Goal: Task Accomplishment & Management: Complete application form

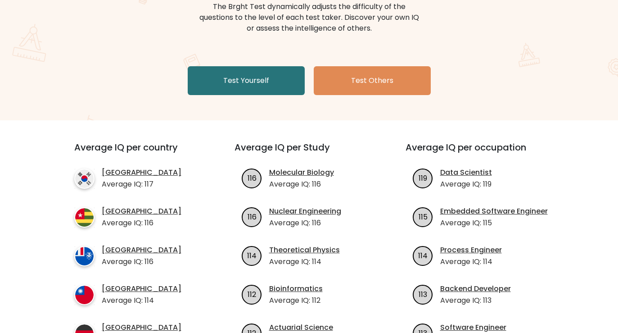
scroll to position [127, 0]
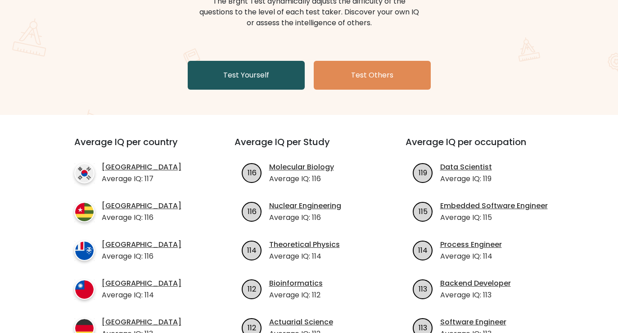
click at [250, 79] on link "Test Yourself" at bounding box center [246, 75] width 117 height 29
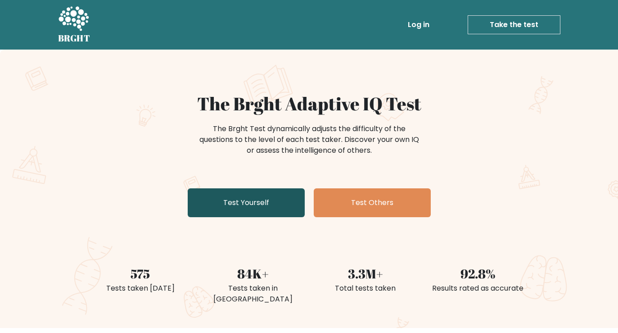
click at [257, 204] on link "Test Yourself" at bounding box center [246, 202] width 117 height 29
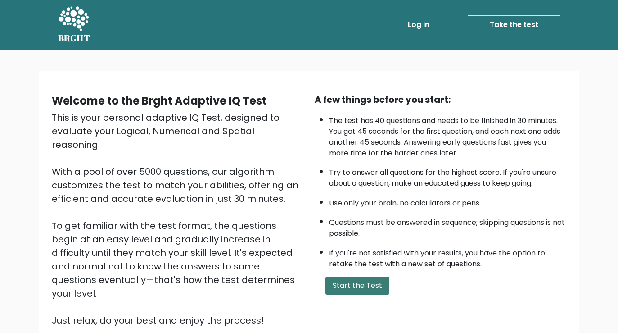
click at [351, 283] on button "Start the Test" at bounding box center [358, 285] width 64 height 18
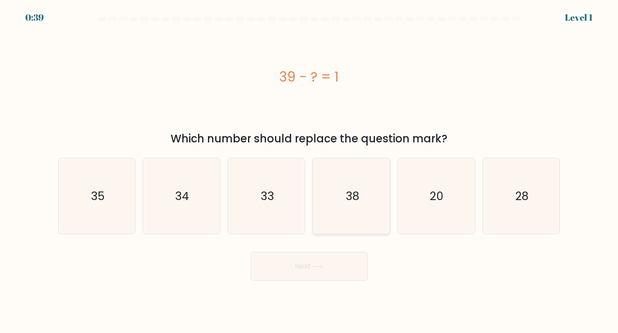
click at [355, 203] on text "38" at bounding box center [352, 196] width 14 height 16
click at [310, 171] on input "d. 38" at bounding box center [309, 169] width 0 height 5
radio input "true"
click at [331, 270] on button "Next" at bounding box center [309, 266] width 117 height 29
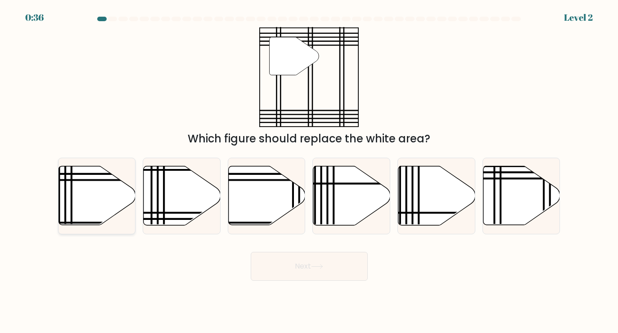
click at [63, 181] on icon at bounding box center [97, 195] width 77 height 59
click at [309, 171] on input "a." at bounding box center [309, 169] width 0 height 5
radio input "true"
click at [300, 270] on button "Next" at bounding box center [309, 266] width 117 height 29
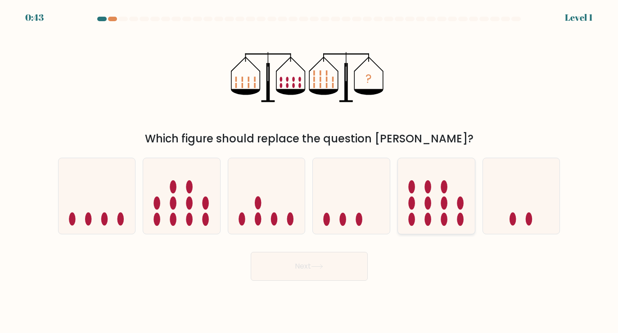
click at [441, 223] on icon at bounding box center [436, 195] width 77 height 63
click at [310, 171] on input "e." at bounding box center [309, 169] width 0 height 5
radio input "true"
click at [331, 262] on button "Next" at bounding box center [309, 266] width 117 height 29
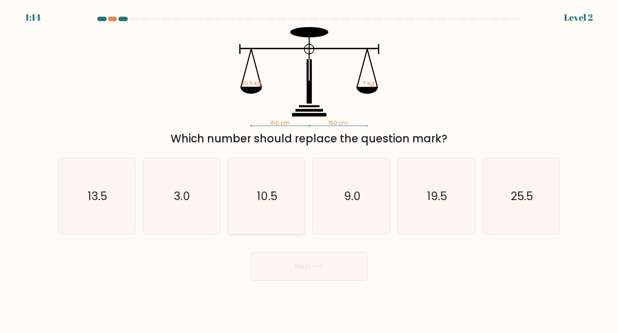
click at [276, 222] on icon "10.5" at bounding box center [267, 196] width 76 height 76
click at [309, 171] on input "c. 10.5" at bounding box center [309, 169] width 0 height 5
radio input "true"
click at [334, 271] on button "Next" at bounding box center [309, 266] width 117 height 29
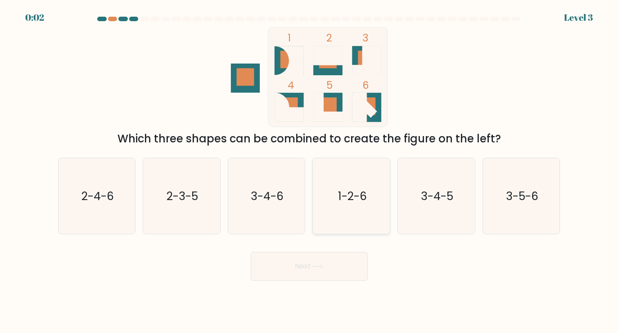
click at [343, 217] on icon "1-2-6" at bounding box center [352, 196] width 76 height 76
click at [310, 171] on input "d. 1-2-6" at bounding box center [309, 169] width 0 height 5
radio input "true"
click at [321, 256] on button "Next" at bounding box center [309, 266] width 117 height 29
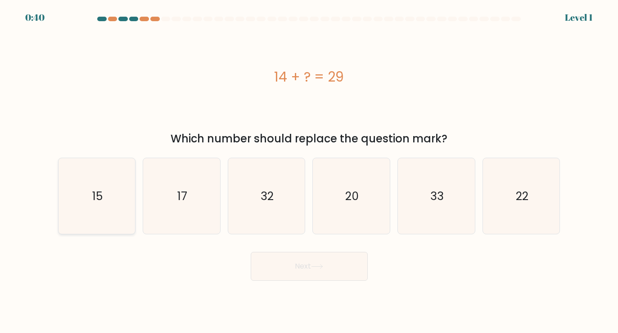
click at [109, 194] on icon "15" at bounding box center [97, 196] width 76 height 76
click at [309, 171] on input "a. 15" at bounding box center [309, 169] width 0 height 5
radio input "true"
click at [334, 275] on button "Next" at bounding box center [309, 266] width 117 height 29
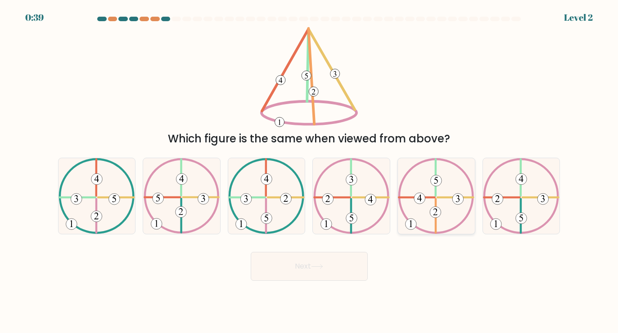
click at [431, 208] on icon at bounding box center [436, 196] width 77 height 76
click at [310, 171] on input "e." at bounding box center [309, 169] width 0 height 5
radio input "true"
click at [317, 271] on button "Next" at bounding box center [309, 266] width 117 height 29
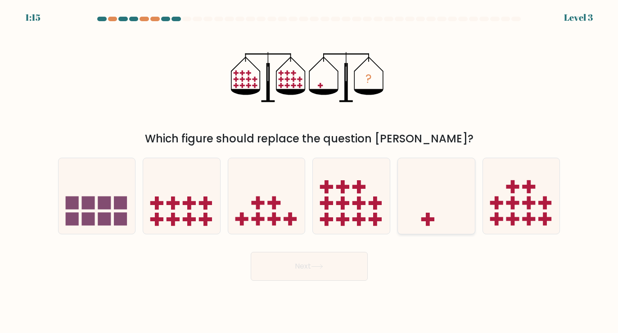
click at [429, 229] on div at bounding box center [437, 196] width 78 height 77
click at [310, 171] on input "e." at bounding box center [309, 169] width 0 height 5
radio input "true"
click at [315, 269] on button "Next" at bounding box center [309, 266] width 117 height 29
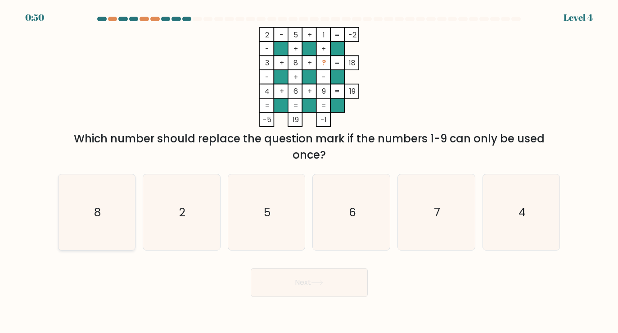
click at [65, 206] on icon "8" at bounding box center [97, 212] width 76 height 76
click at [309, 171] on input "a. 8" at bounding box center [309, 169] width 0 height 5
radio input "true"
click at [436, 231] on icon "7" at bounding box center [436, 212] width 76 height 76
click at [310, 171] on input "e. 7" at bounding box center [309, 169] width 0 height 5
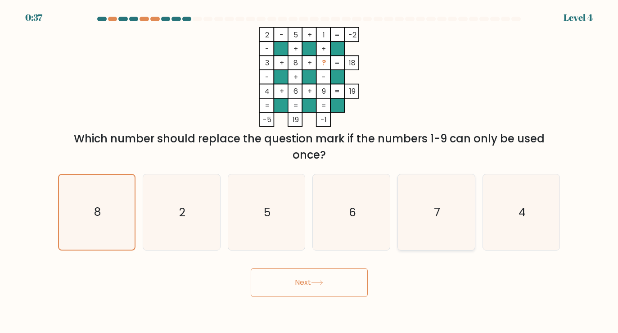
radio input "true"
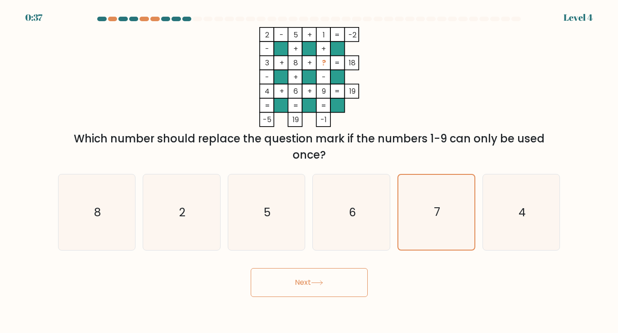
click at [336, 276] on button "Next" at bounding box center [309, 282] width 117 height 29
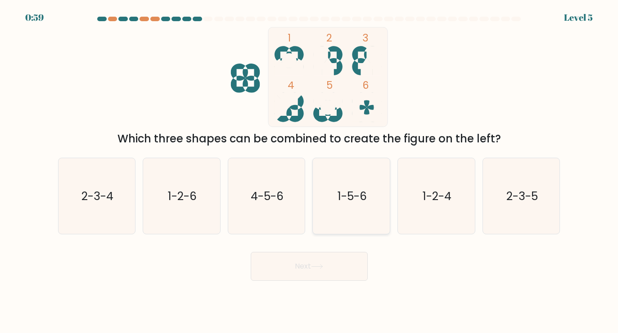
click at [357, 205] on icon "1-5-6" at bounding box center [352, 196] width 76 height 76
click at [310, 171] on input "d. 1-5-6" at bounding box center [309, 169] width 0 height 5
radio input "true"
click at [326, 273] on button "Next" at bounding box center [309, 266] width 117 height 29
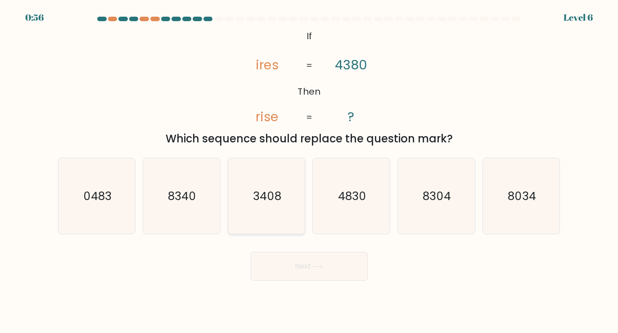
click at [282, 203] on icon "3408" at bounding box center [267, 196] width 76 height 76
click at [309, 171] on input "c. 3408" at bounding box center [309, 169] width 0 height 5
radio input "true"
click at [297, 261] on button "Next" at bounding box center [309, 266] width 117 height 29
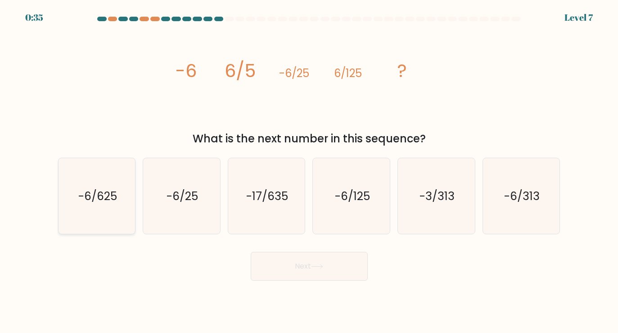
click at [91, 214] on icon "-6/625" at bounding box center [97, 196] width 76 height 76
click at [309, 171] on input "a. -6/625" at bounding box center [309, 169] width 0 height 5
radio input "true"
click at [352, 276] on button "Next" at bounding box center [309, 266] width 117 height 29
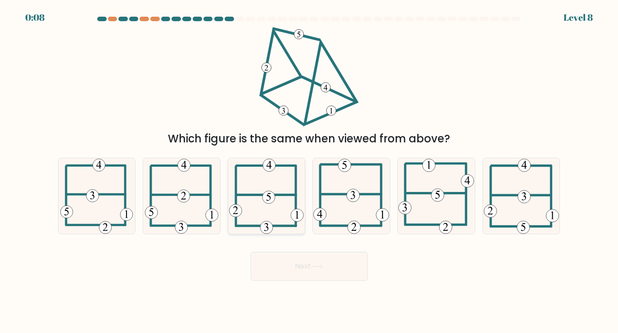
click at [267, 220] on icon at bounding box center [266, 196] width 75 height 76
click at [309, 171] on input "c." at bounding box center [309, 169] width 0 height 5
radio input "true"
click at [308, 263] on button "Next" at bounding box center [309, 266] width 117 height 29
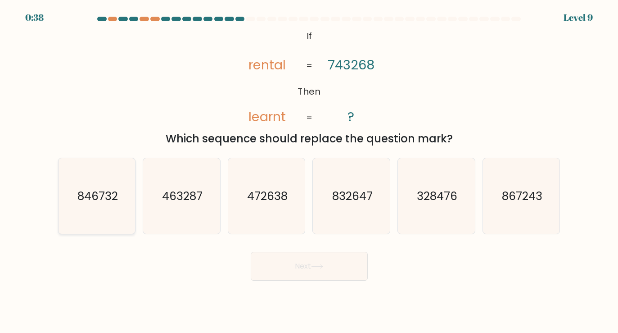
click at [96, 214] on icon "846732" at bounding box center [97, 196] width 76 height 76
click at [309, 171] on input "a. 846732" at bounding box center [309, 169] width 0 height 5
radio input "true"
click at [319, 271] on button "Next" at bounding box center [309, 266] width 117 height 29
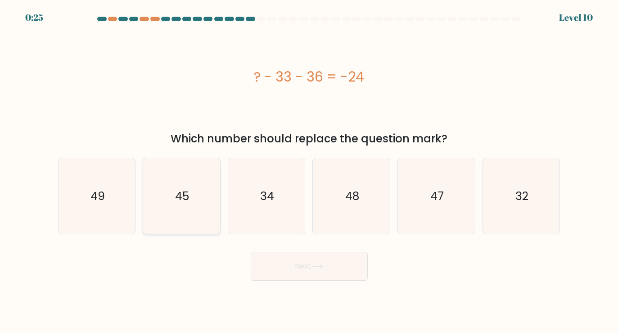
click at [215, 216] on icon "45" at bounding box center [182, 196] width 76 height 76
click at [309, 171] on input "b. 45" at bounding box center [309, 169] width 0 height 5
radio input "true"
click at [329, 274] on button "Next" at bounding box center [309, 266] width 117 height 29
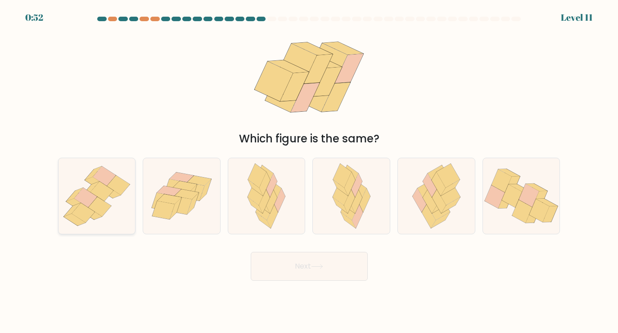
click at [117, 200] on icon at bounding box center [97, 195] width 77 height 71
click at [309, 171] on input "a." at bounding box center [309, 169] width 0 height 5
radio input "true"
click at [346, 217] on icon at bounding box center [348, 220] width 15 height 16
click at [310, 171] on input "d." at bounding box center [309, 169] width 0 height 5
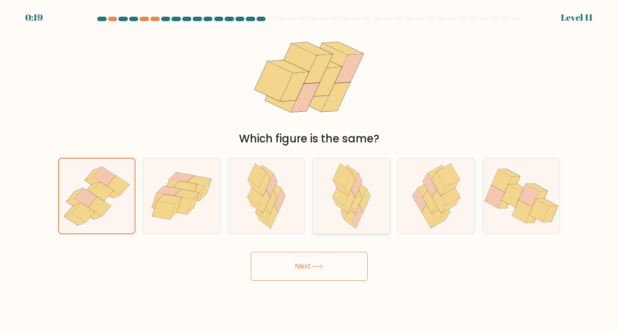
radio input "true"
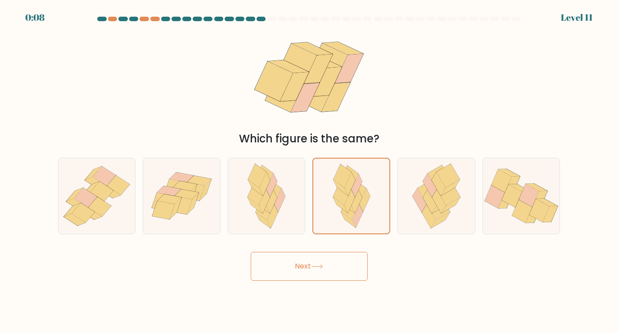
click at [328, 265] on button "Next" at bounding box center [309, 266] width 117 height 29
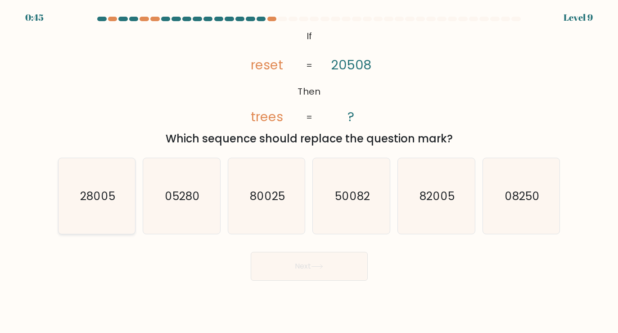
click at [106, 204] on icon "28005" at bounding box center [97, 196] width 76 height 76
click at [309, 171] on input "a. 28005" at bounding box center [309, 169] width 0 height 5
radio input "true"
click at [263, 204] on icon "80025" at bounding box center [267, 196] width 76 height 76
click at [309, 171] on input "c. 80025" at bounding box center [309, 169] width 0 height 5
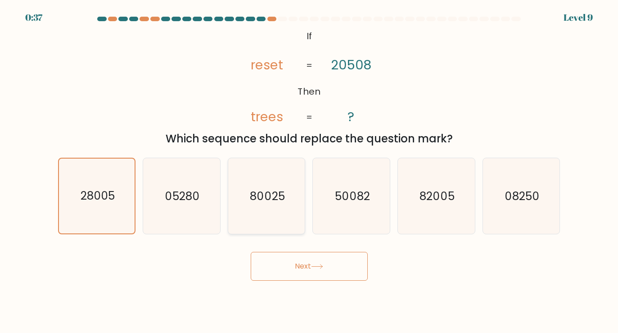
radio input "true"
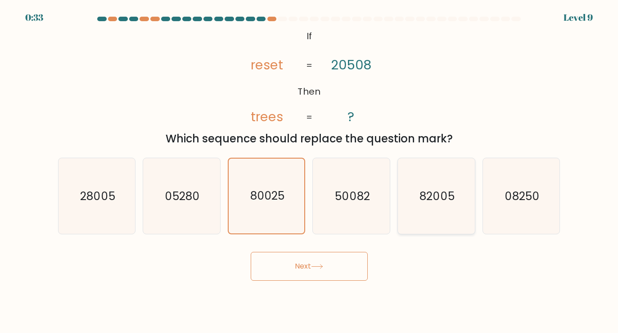
click at [439, 206] on icon "82005" at bounding box center [436, 196] width 76 height 76
click at [310, 171] on input "e. 82005" at bounding box center [309, 169] width 0 height 5
radio input "true"
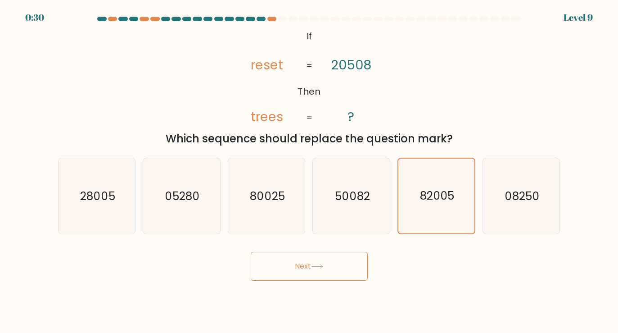
click at [336, 267] on button "Next" at bounding box center [309, 266] width 117 height 29
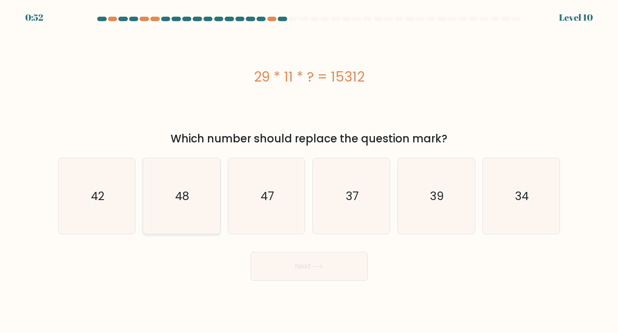
click at [196, 189] on icon "48" at bounding box center [182, 196] width 76 height 76
click at [309, 171] on input "b. 48" at bounding box center [309, 169] width 0 height 5
radio input "true"
click at [298, 275] on button "Next" at bounding box center [309, 266] width 117 height 29
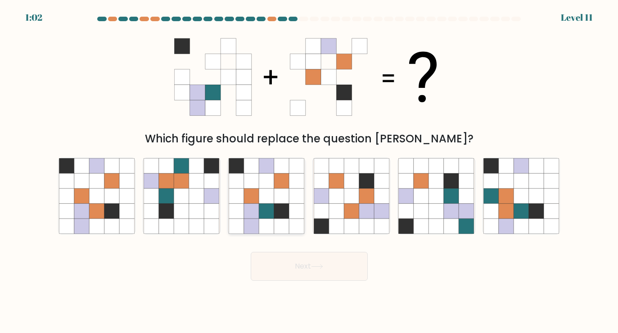
click at [272, 217] on icon at bounding box center [266, 211] width 15 height 15
click at [309, 171] on input "c." at bounding box center [309, 169] width 0 height 5
radio input "true"
click at [312, 263] on button "Next" at bounding box center [309, 266] width 117 height 29
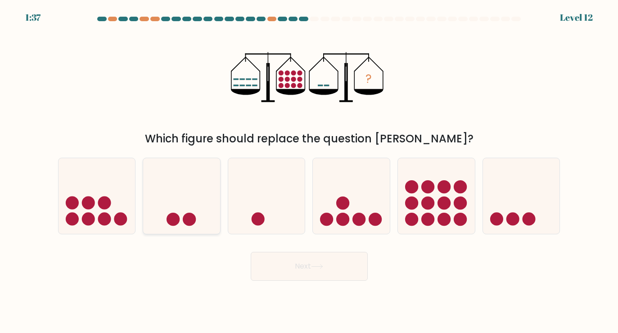
click at [188, 202] on icon at bounding box center [181, 195] width 77 height 63
click at [309, 171] on input "b." at bounding box center [309, 169] width 0 height 5
radio input "true"
click at [314, 275] on button "Next" at bounding box center [309, 266] width 117 height 29
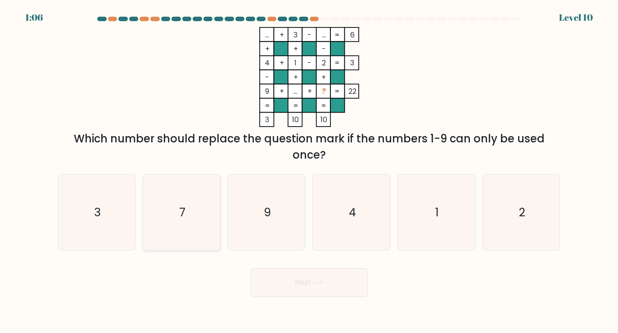
click at [169, 222] on icon "7" at bounding box center [182, 212] width 76 height 76
click at [309, 171] on input "b. 7" at bounding box center [309, 169] width 0 height 5
radio input "true"
click at [314, 289] on button "Next" at bounding box center [309, 282] width 117 height 29
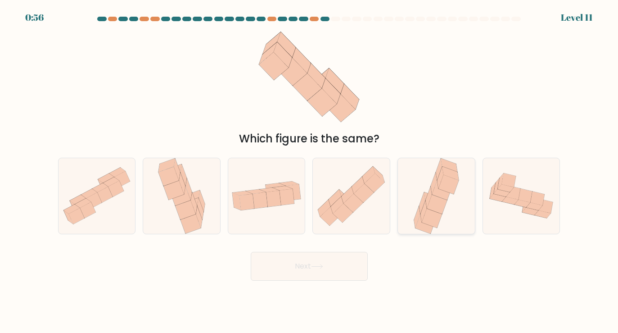
click at [441, 195] on icon at bounding box center [442, 190] width 20 height 19
click at [310, 171] on input "e." at bounding box center [309, 169] width 0 height 5
radio input "true"
click at [335, 263] on button "Next" at bounding box center [309, 266] width 117 height 29
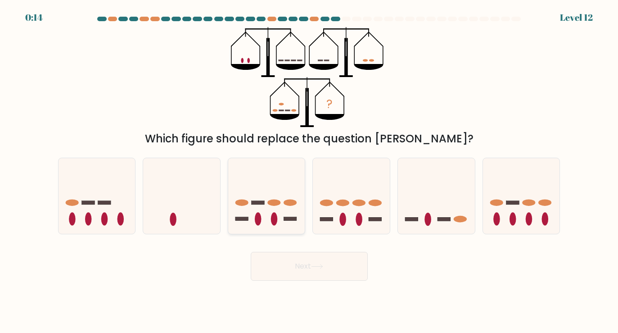
click at [272, 230] on div at bounding box center [267, 196] width 78 height 77
click at [309, 171] on input "c." at bounding box center [309, 169] width 0 height 5
radio input "true"
click at [305, 271] on button "Next" at bounding box center [309, 266] width 117 height 29
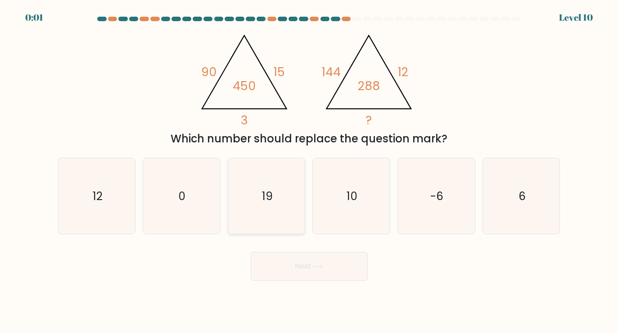
click at [284, 231] on icon "19" at bounding box center [267, 196] width 76 height 76
click at [309, 171] on input "c. 19" at bounding box center [309, 169] width 0 height 5
radio input "true"
click at [310, 266] on button "Next" at bounding box center [309, 266] width 117 height 29
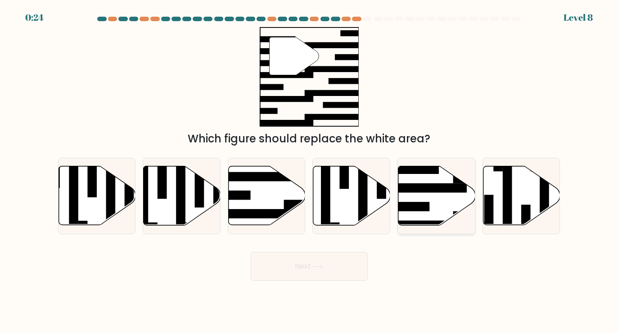
click at [427, 204] on rect at bounding box center [406, 206] width 46 height 9
click at [310, 171] on input "e." at bounding box center [309, 169] width 0 height 5
radio input "true"
click at [297, 270] on button "Next" at bounding box center [309, 266] width 117 height 29
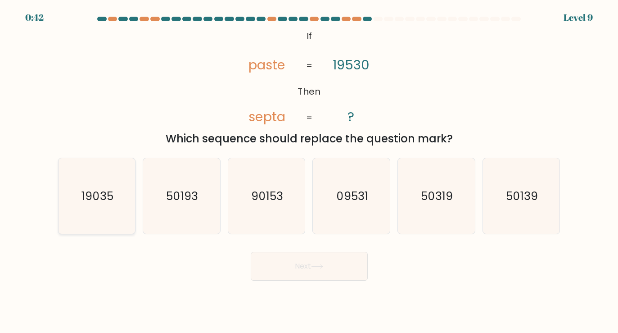
click at [90, 192] on text "19035" at bounding box center [97, 196] width 32 height 16
click at [309, 171] on input "a. 19035" at bounding box center [309, 169] width 0 height 5
radio input "true"
click at [325, 292] on body "0:04 Level 9 If" at bounding box center [309, 166] width 618 height 333
click at [333, 272] on button "Next" at bounding box center [309, 266] width 117 height 29
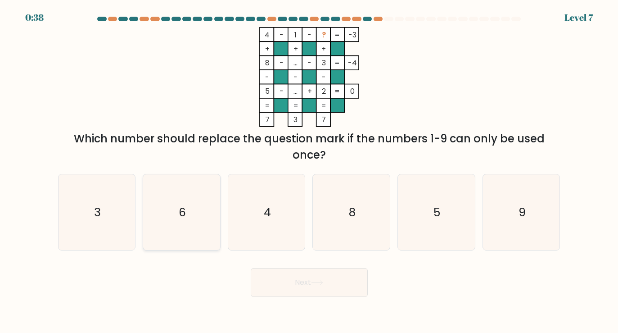
click at [192, 217] on icon "6" at bounding box center [182, 212] width 76 height 76
click at [309, 171] on input "b. 6" at bounding box center [309, 169] width 0 height 5
radio input "true"
click at [330, 282] on button "Next" at bounding box center [309, 282] width 117 height 29
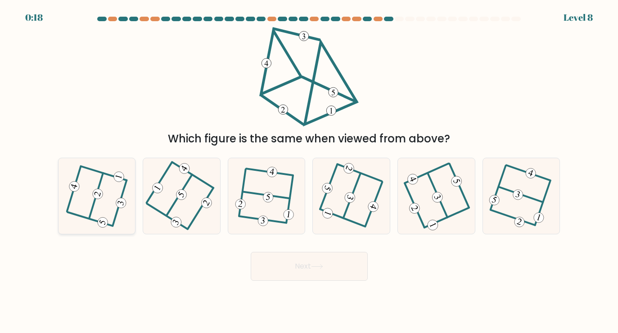
click at [99, 198] on 232 at bounding box center [98, 193] width 13 height 13
click at [309, 171] on input "a." at bounding box center [309, 169] width 0 height 5
radio input "true"
click at [174, 197] on icon at bounding box center [181, 196] width 61 height 61
click at [309, 171] on input "b." at bounding box center [309, 169] width 0 height 5
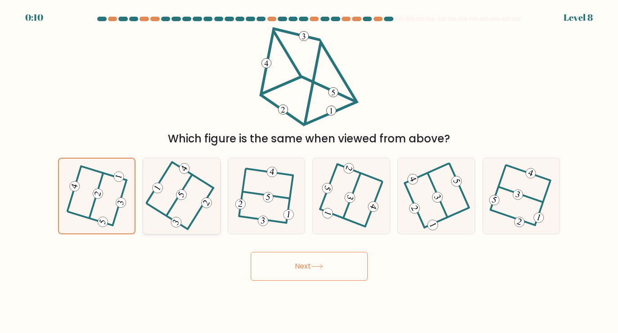
radio input "true"
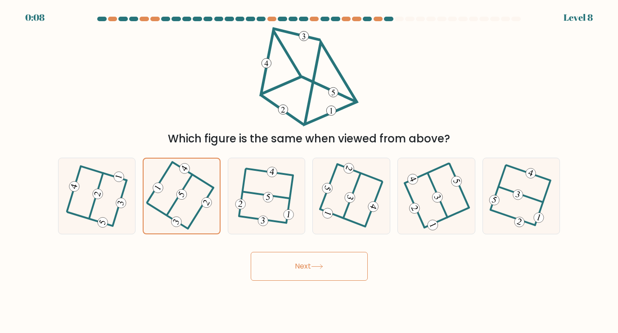
click at [285, 257] on button "Next" at bounding box center [309, 266] width 117 height 29
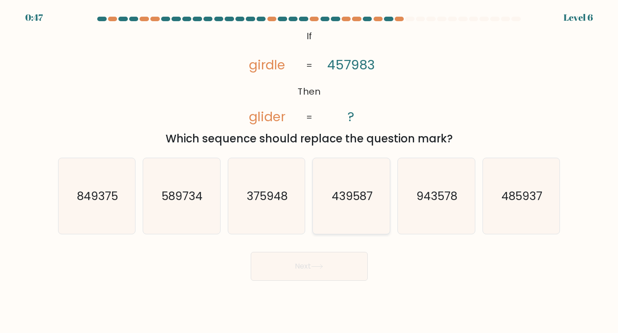
click at [355, 209] on icon "439587" at bounding box center [352, 196] width 76 height 76
click at [310, 171] on input "d. 439587" at bounding box center [309, 169] width 0 height 5
radio input "true"
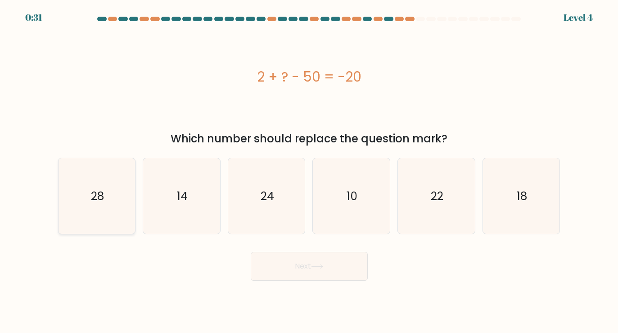
click at [107, 200] on icon "28" at bounding box center [97, 196] width 76 height 76
click at [309, 171] on input "a. 28" at bounding box center [309, 169] width 0 height 5
radio input "true"
click at [305, 271] on button "Next" at bounding box center [309, 266] width 117 height 29
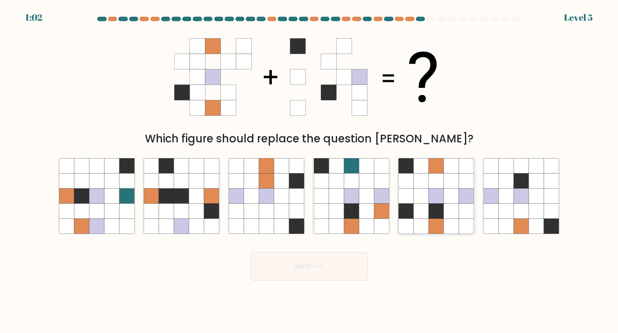
click at [449, 211] on icon at bounding box center [451, 211] width 15 height 15
click at [310, 171] on input "e." at bounding box center [309, 169] width 0 height 5
radio input "true"
click at [334, 275] on button "Next" at bounding box center [309, 266] width 117 height 29
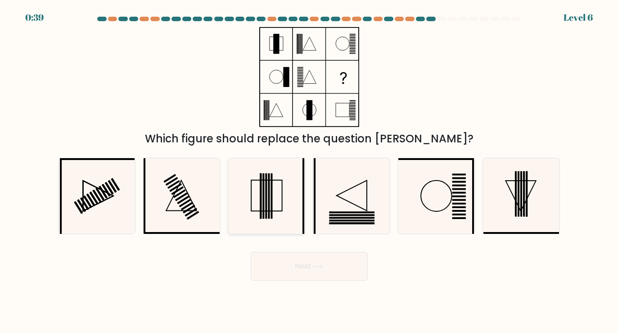
click at [275, 214] on icon at bounding box center [267, 196] width 76 height 76
click at [309, 171] on input "c." at bounding box center [309, 169] width 0 height 5
radio input "true"
click at [317, 273] on button "Next" at bounding box center [309, 266] width 117 height 29
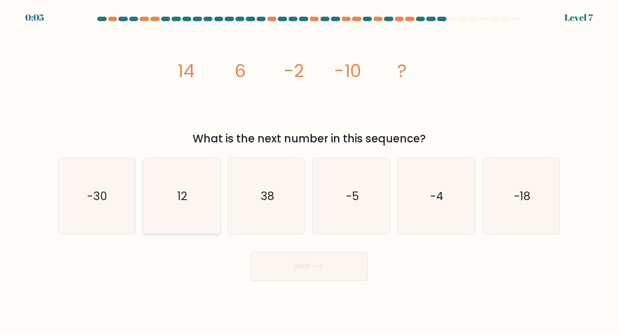
click at [163, 187] on icon "12" at bounding box center [182, 196] width 76 height 76
click at [309, 171] on input "b. 12" at bounding box center [309, 169] width 0 height 5
radio input "true"
click at [315, 265] on icon at bounding box center [317, 266] width 12 height 5
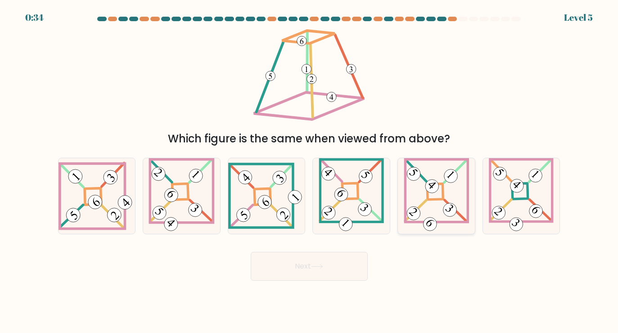
click at [457, 190] on icon at bounding box center [436, 196] width 65 height 76
click at [310, 171] on input "e." at bounding box center [309, 169] width 0 height 5
radio input "true"
click at [83, 185] on icon at bounding box center [97, 196] width 77 height 68
click at [309, 171] on input "a." at bounding box center [309, 169] width 0 height 5
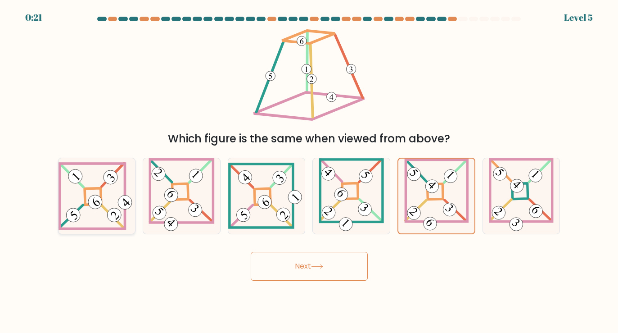
radio input "true"
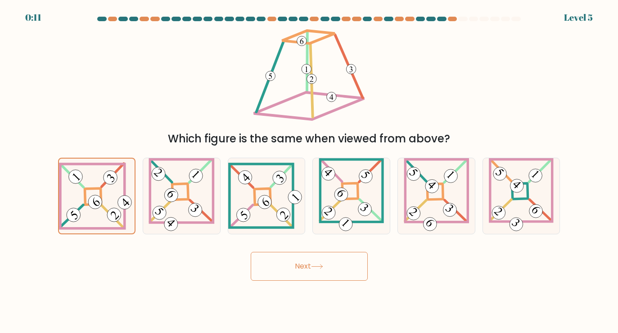
click at [344, 269] on button "Next" at bounding box center [309, 266] width 117 height 29
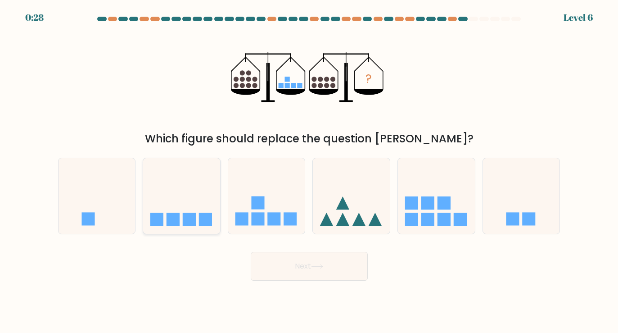
click at [207, 227] on div at bounding box center [182, 196] width 78 height 77
click at [309, 171] on input "b." at bounding box center [309, 169] width 0 height 5
radio input "true"
click at [346, 273] on button "Next" at bounding box center [309, 266] width 117 height 29
click at [305, 266] on button "Next" at bounding box center [309, 266] width 117 height 29
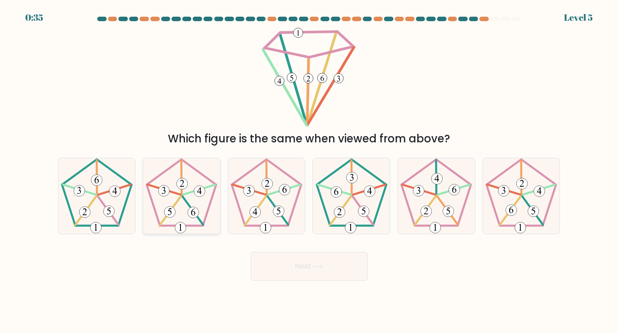
click at [185, 225] on 525 at bounding box center [180, 227] width 11 height 11
click at [309, 171] on input "b." at bounding box center [309, 169] width 0 height 5
radio input "true"
click at [275, 226] on 247 at bounding box center [267, 192] width 70 height 66
click at [309, 171] on input "c." at bounding box center [309, 169] width 0 height 5
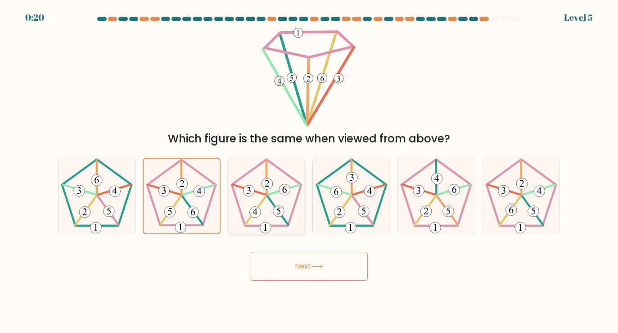
radio input "true"
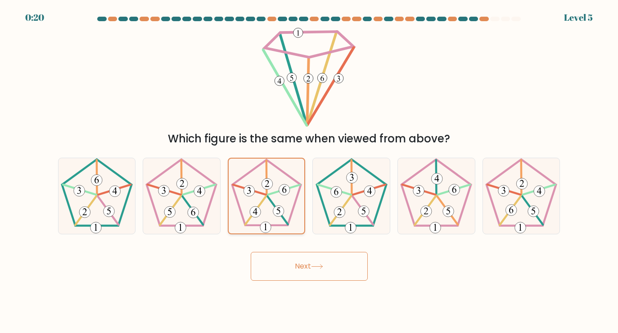
click at [275, 226] on icon at bounding box center [266, 195] width 75 height 75
click at [309, 171] on input "c." at bounding box center [309, 169] width 0 height 5
click at [526, 207] on icon at bounding box center [522, 196] width 76 height 76
click at [310, 171] on input "f." at bounding box center [309, 169] width 0 height 5
radio input "true"
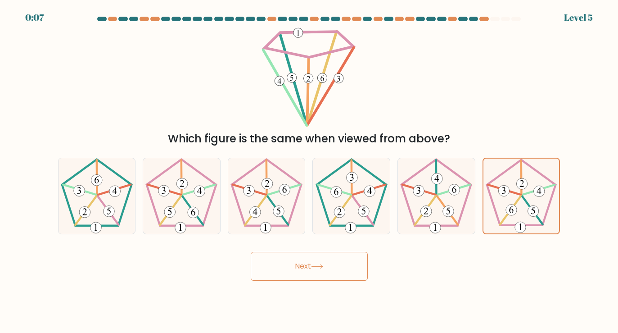
click at [326, 271] on button "Next" at bounding box center [309, 266] width 117 height 29
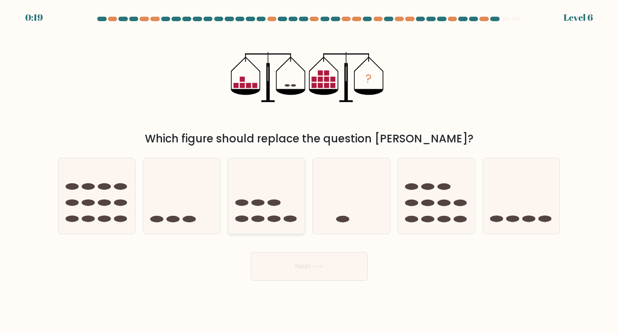
click at [273, 223] on icon at bounding box center [266, 195] width 77 height 63
click at [309, 171] on input "c." at bounding box center [309, 169] width 0 height 5
radio input "true"
click at [277, 262] on button "Next" at bounding box center [309, 266] width 117 height 29
click at [308, 269] on button "Next" at bounding box center [309, 266] width 117 height 29
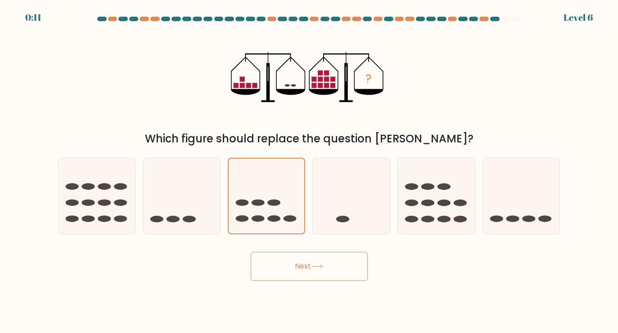
click at [345, 262] on button "Next" at bounding box center [309, 266] width 117 height 29
click at [293, 277] on button "Next" at bounding box center [309, 266] width 117 height 29
click at [273, 196] on icon at bounding box center [267, 195] width 76 height 63
click at [309, 171] on input "c." at bounding box center [309, 169] width 0 height 5
click at [299, 266] on button "Next" at bounding box center [309, 266] width 117 height 29
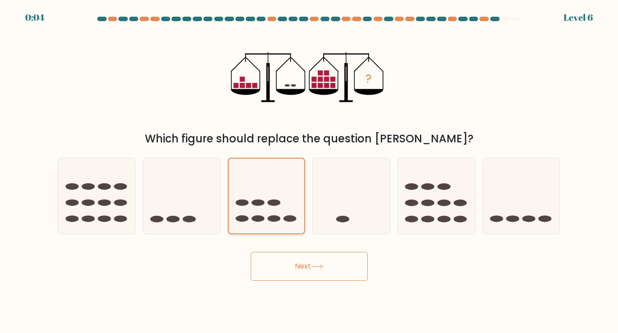
click at [284, 208] on icon at bounding box center [267, 195] width 76 height 63
click at [309, 171] on input "c." at bounding box center [309, 169] width 0 height 5
click at [301, 257] on button "Next" at bounding box center [309, 266] width 117 height 29
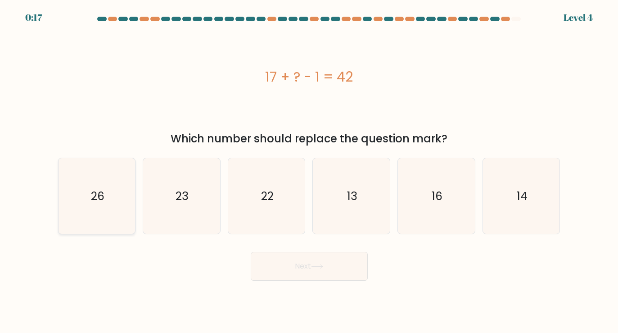
click at [104, 212] on icon "26" at bounding box center [97, 196] width 76 height 76
click at [309, 171] on input "a. 26" at bounding box center [309, 169] width 0 height 5
radio input "true"
click at [332, 268] on button "Next" at bounding box center [309, 266] width 117 height 29
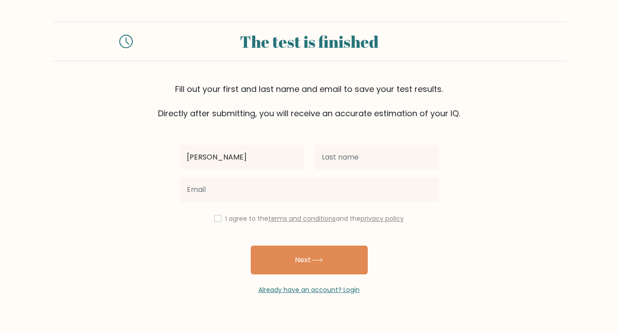
type input "[PERSON_NAME]"
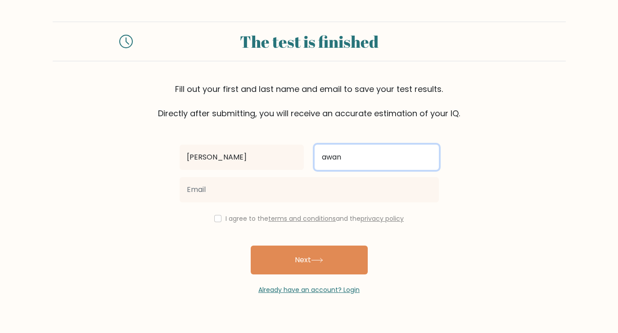
type input "awan"
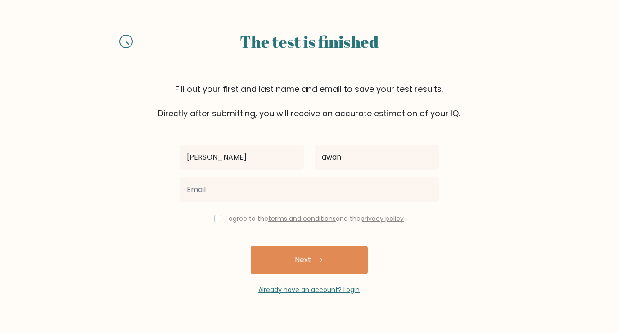
click at [480, 194] on form "The test is finished Fill out your first and last name and email to save your t…" at bounding box center [309, 158] width 618 height 273
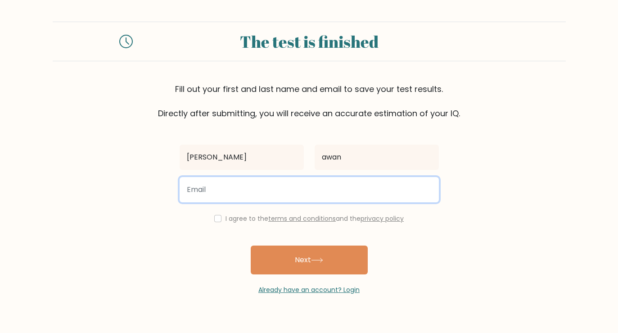
click at [372, 187] on input "email" at bounding box center [309, 189] width 259 height 25
type input "e"
type input "[EMAIL_ADDRESS][DOMAIN_NAME]"
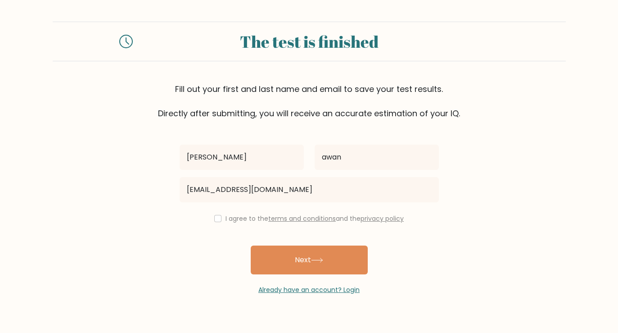
click at [222, 222] on div "I agree to the terms and conditions and the privacy policy" at bounding box center [309, 218] width 270 height 11
click at [215, 220] on input "checkbox" at bounding box center [217, 218] width 7 height 7
checkbox input "true"
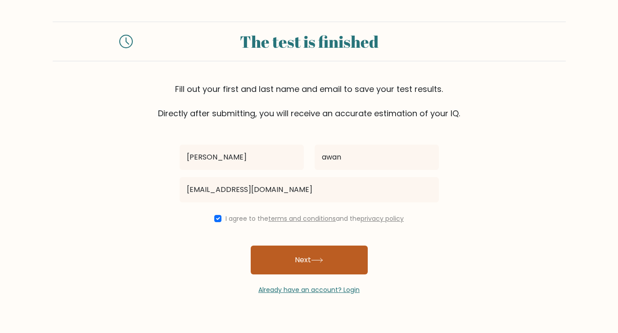
click at [336, 268] on button "Next" at bounding box center [309, 259] width 117 height 29
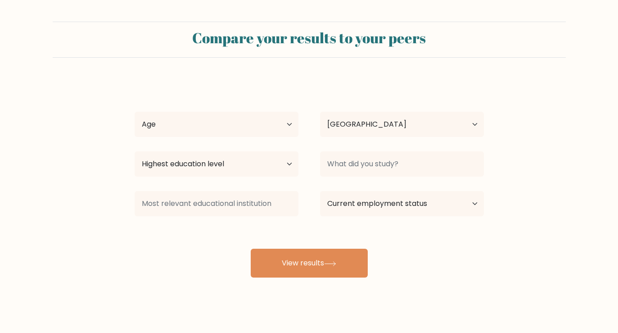
select select "GB"
click at [283, 118] on select "Age Under [DEMOGRAPHIC_DATA] [DEMOGRAPHIC_DATA] [DEMOGRAPHIC_DATA] [DEMOGRAPHIC…" at bounding box center [217, 124] width 164 height 25
select select "35_44"
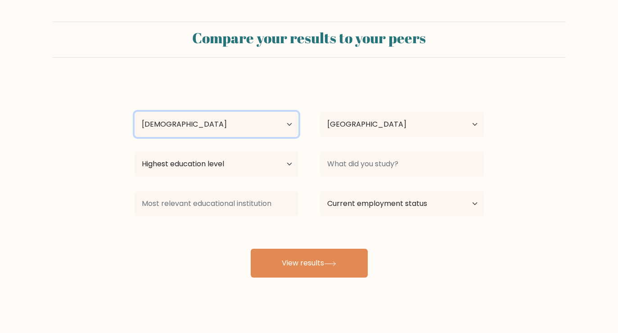
click at [135, 112] on select "Age Under [DEMOGRAPHIC_DATA] [DEMOGRAPHIC_DATA] [DEMOGRAPHIC_DATA] [DEMOGRAPHIC…" at bounding box center [217, 124] width 164 height 25
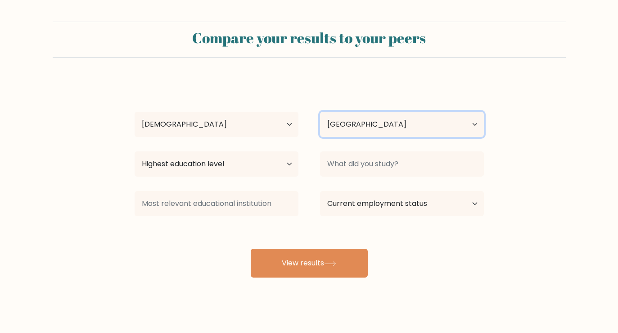
click at [425, 136] on select "Country [GEOGRAPHIC_DATA] [GEOGRAPHIC_DATA] [GEOGRAPHIC_DATA] [US_STATE] [GEOGR…" at bounding box center [402, 124] width 164 height 25
click at [320, 112] on select "Country [GEOGRAPHIC_DATA] [GEOGRAPHIC_DATA] [GEOGRAPHIC_DATA] [US_STATE] [GEOGR…" at bounding box center [402, 124] width 164 height 25
click at [396, 127] on select "Country [GEOGRAPHIC_DATA] [GEOGRAPHIC_DATA] [GEOGRAPHIC_DATA] [US_STATE] [GEOGR…" at bounding box center [402, 124] width 164 height 25
select select "PK"
click at [320, 112] on select "Country [GEOGRAPHIC_DATA] [GEOGRAPHIC_DATA] [GEOGRAPHIC_DATA] [US_STATE] [GEOGR…" at bounding box center [402, 124] width 164 height 25
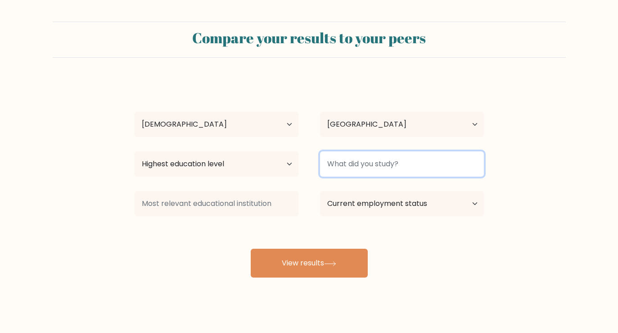
click at [389, 172] on input at bounding box center [402, 163] width 164 height 25
click at [405, 167] on input at bounding box center [402, 163] width 164 height 25
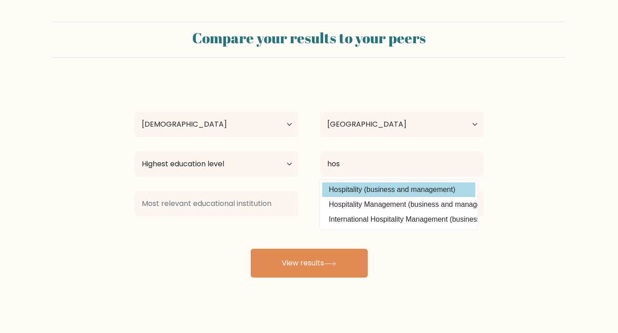
click at [407, 188] on option "Hospitality (business and management)" at bounding box center [398, 189] width 153 height 14
type input "Hospitality"
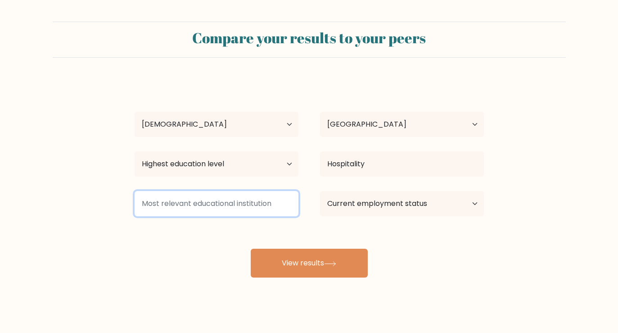
click at [265, 196] on input at bounding box center [217, 203] width 164 height 25
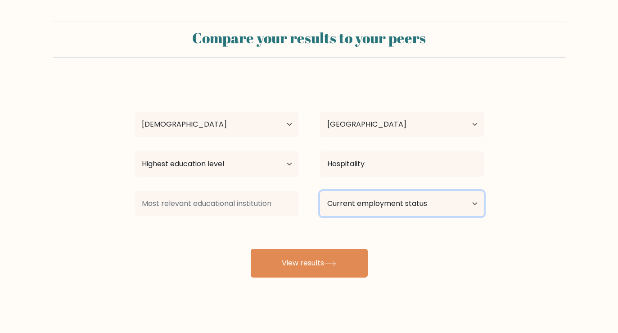
click at [341, 209] on select "Current employment status Employed Student Retired Other / prefer not to answer" at bounding box center [402, 203] width 164 height 25
select select "employed"
click at [320, 191] on select "Current employment status Employed Student Retired Other / prefer not to answer" at bounding box center [402, 203] width 164 height 25
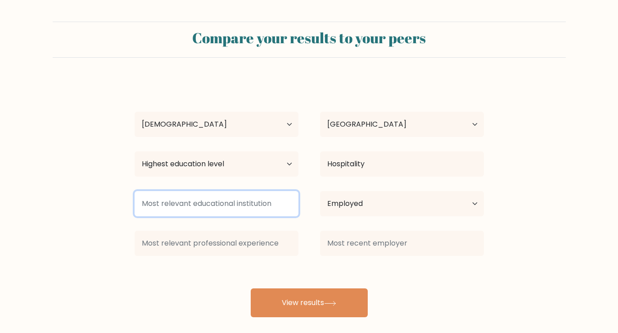
click at [246, 201] on input at bounding box center [217, 203] width 164 height 25
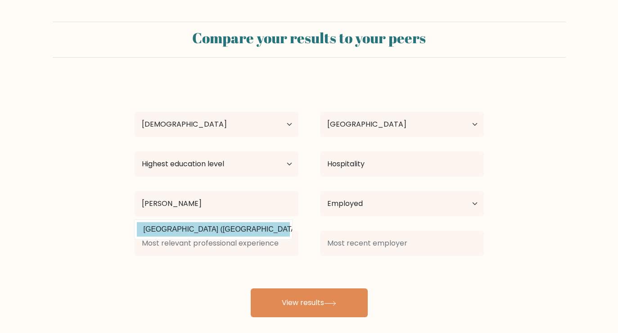
click at [242, 230] on option "[GEOGRAPHIC_DATA] ([GEOGRAPHIC_DATA])" at bounding box center [213, 229] width 153 height 14
type input "[GEOGRAPHIC_DATA]"
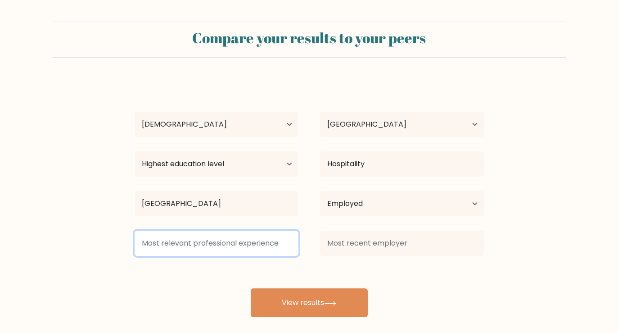
click at [237, 244] on input at bounding box center [217, 243] width 164 height 25
click at [257, 244] on input at bounding box center [217, 243] width 164 height 25
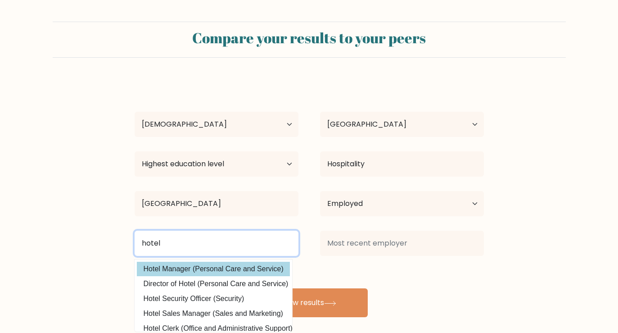
type input "hotel"
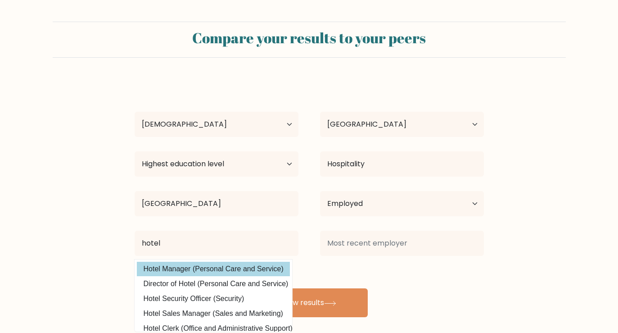
click at [240, 272] on div "ejaz ali awan Age Under 18 years old 18-24 years old 25-34 years old 35-44 year…" at bounding box center [309, 198] width 360 height 238
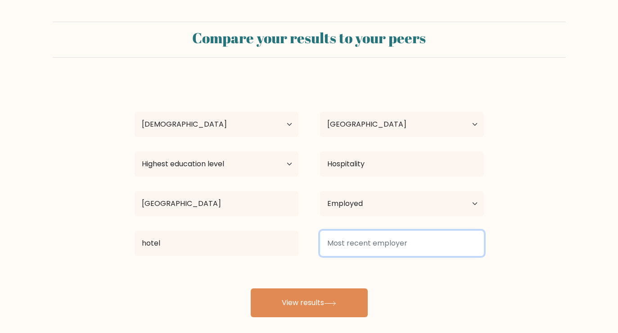
click at [349, 249] on input at bounding box center [402, 243] width 164 height 25
click at [383, 248] on input at bounding box center [402, 243] width 164 height 25
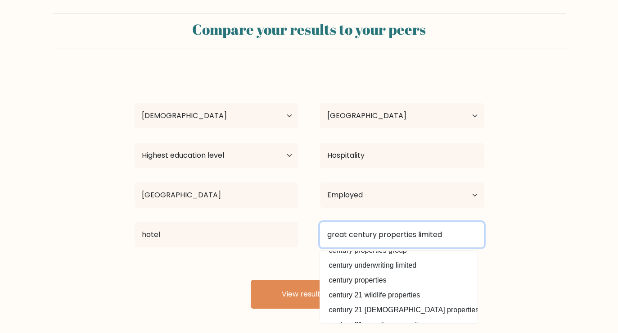
scroll to position [10, 0]
drag, startPoint x: 450, startPoint y: 237, endPoint x: 324, endPoint y: 233, distance: 126.6
click at [324, 233] on input "a" at bounding box center [402, 234] width 164 height 25
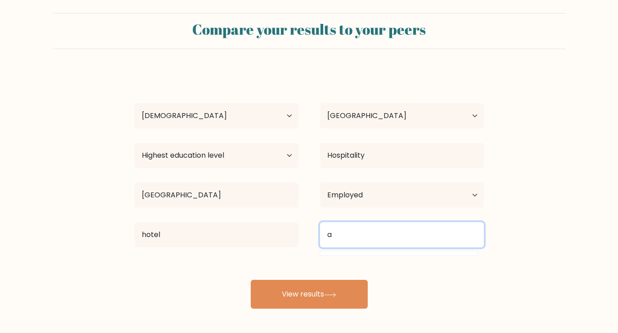
click at [337, 233] on input "a" at bounding box center [402, 234] width 164 height 25
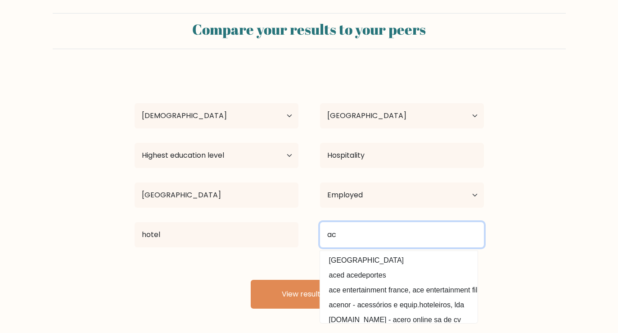
type input "a"
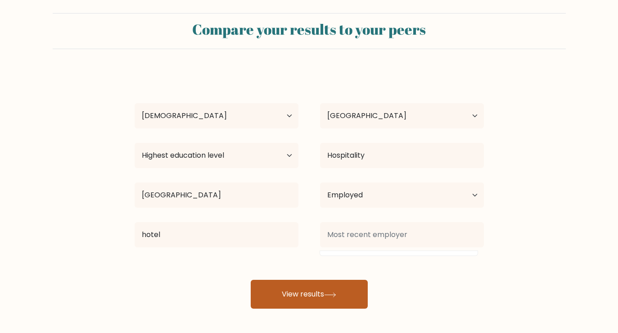
click at [295, 290] on button "View results" at bounding box center [309, 294] width 117 height 29
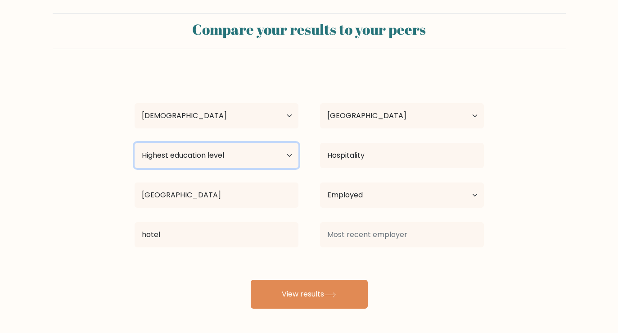
click at [270, 158] on select "Highest education level No schooling Primary Lower Secondary Upper Secondary Oc…" at bounding box center [217, 155] width 164 height 25
select select "masters_degree"
click at [135, 143] on select "Highest education level No schooling Primary Lower Secondary Upper Secondary Oc…" at bounding box center [217, 155] width 164 height 25
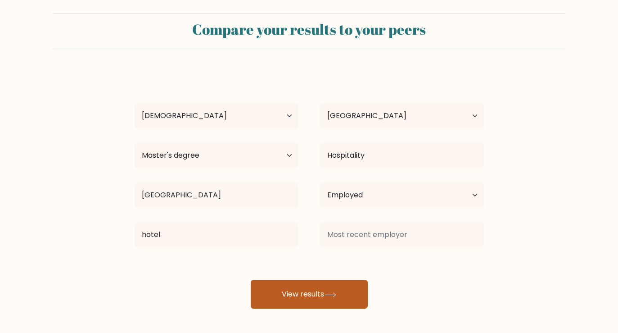
click at [332, 295] on icon at bounding box center [330, 294] width 12 height 5
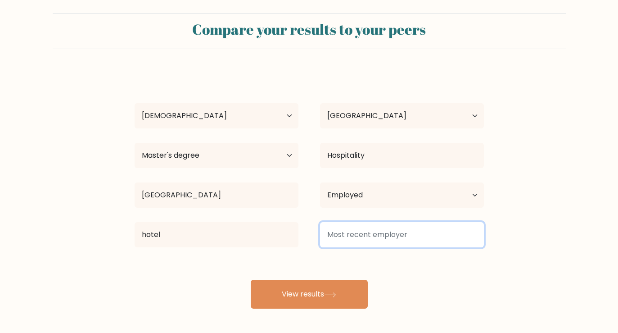
click at [371, 236] on input at bounding box center [402, 234] width 164 height 25
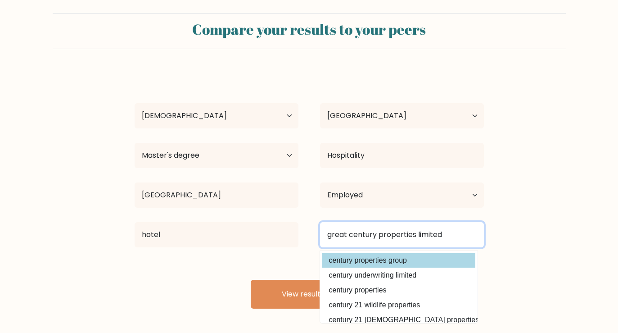
type input "great century properties limited"
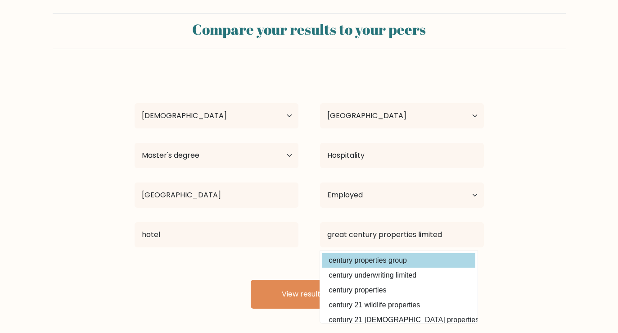
click at [418, 263] on div "ejaz ali awan Age Under 18 years old 18-24 years old 25-34 years old 35-44 year…" at bounding box center [309, 190] width 360 height 238
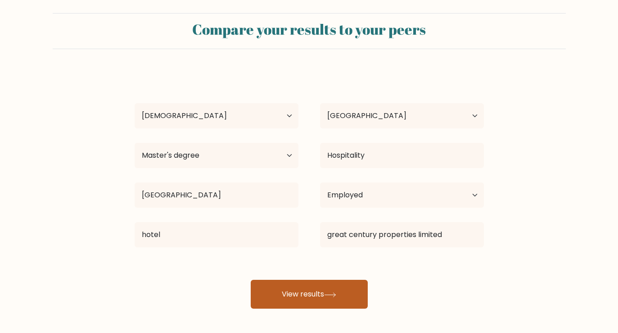
click at [301, 300] on button "View results" at bounding box center [309, 294] width 117 height 29
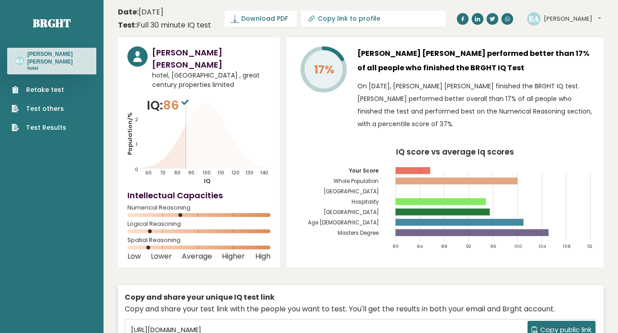
click at [45, 104] on link "Test others" at bounding box center [39, 108] width 54 height 9
click at [49, 123] on link "Test Results" at bounding box center [39, 127] width 54 height 9
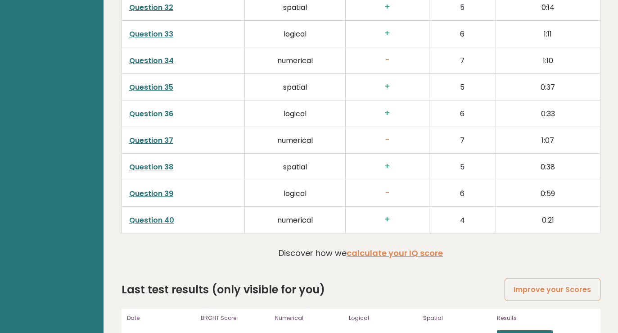
scroll to position [2310, 0]
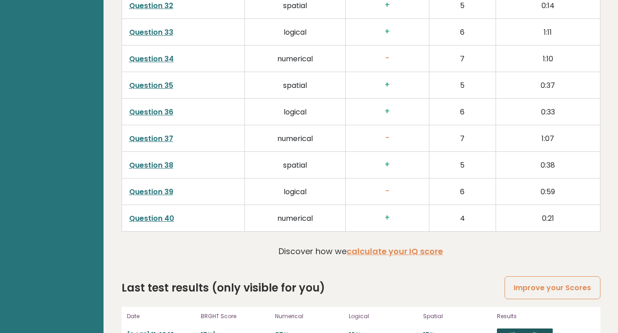
click at [507, 328] on link "View results" at bounding box center [525, 334] width 56 height 12
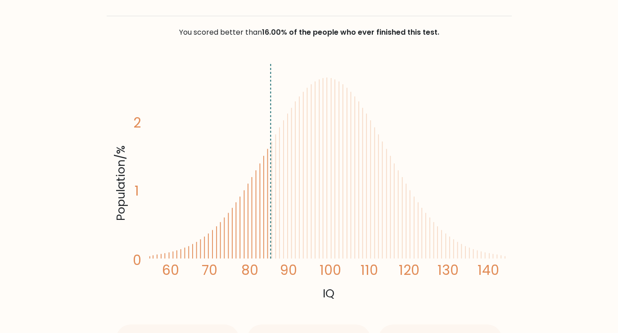
scroll to position [117, 0]
